Goal: Use online tool/utility: Utilize a website feature to perform a specific function

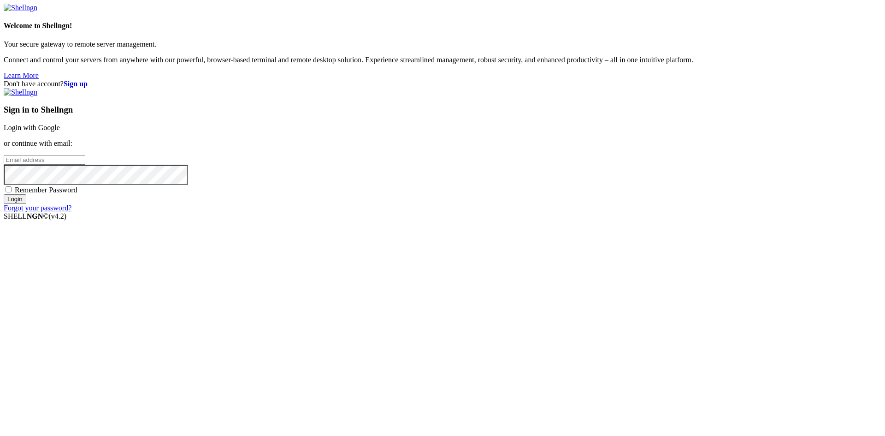
type input "[EMAIL_ADDRESS][DOMAIN_NAME]"
click at [787, 80] on div "Don't have account? Sign up Sign in to Shellngn Login with Google or continue w…" at bounding box center [443, 146] width 878 height 132
click at [77, 194] on span "Remember Password" at bounding box center [46, 190] width 63 height 8
click at [12, 192] on input "Remember Password" at bounding box center [9, 189] width 6 height 6
checkbox input "true"
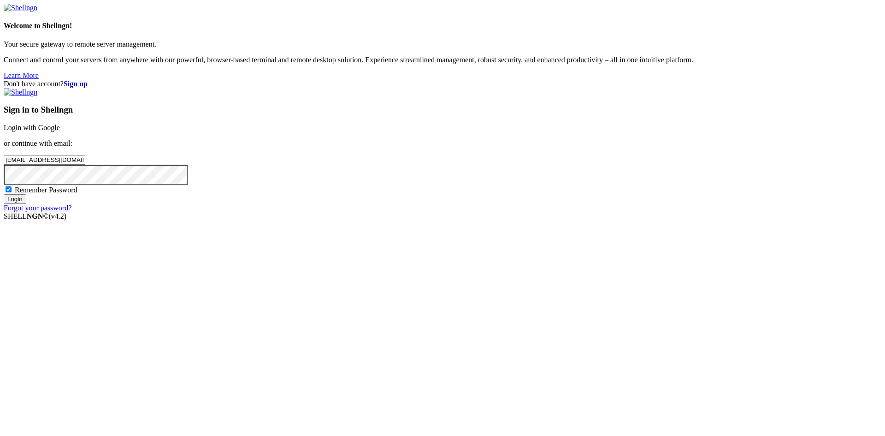
click at [26, 204] on input "Login" at bounding box center [15, 199] width 23 height 10
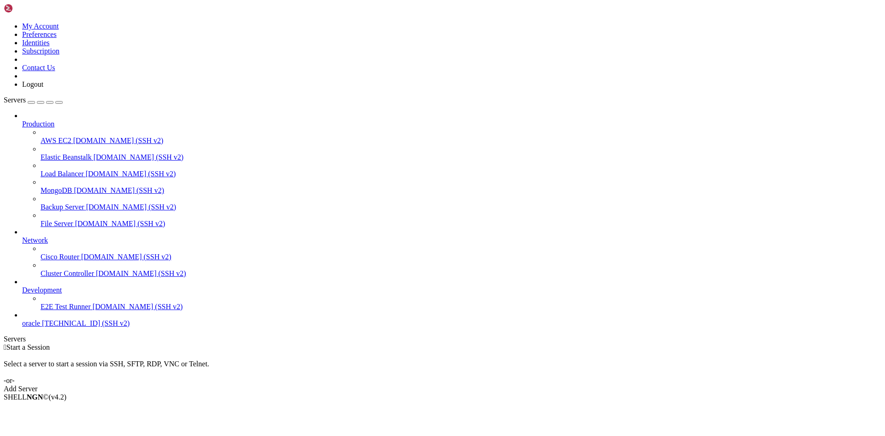
click at [55, 327] on span "[TECHNICAL_ID] (SSH v2)" at bounding box center [86, 323] width 88 height 8
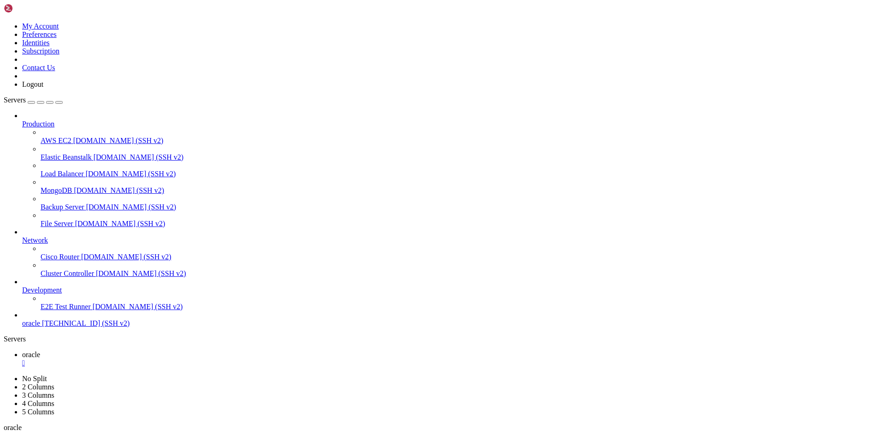
drag, startPoint x: 65, startPoint y: 569, endPoint x: 38, endPoint y: 701, distance: 134.0
